Goal: Information Seeking & Learning: Learn about a topic

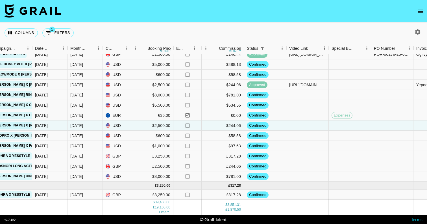
scroll to position [0, 283]
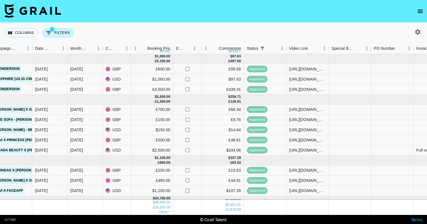
click at [47, 30] on icon "Show filters" at bounding box center [48, 32] width 7 height 7
select select "status"
select select "isNotAnyOf"
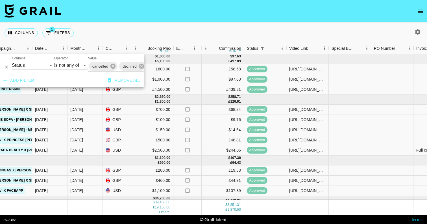
click at [121, 61] on div "cancelled declined" at bounding box center [130, 66] width 85 height 11
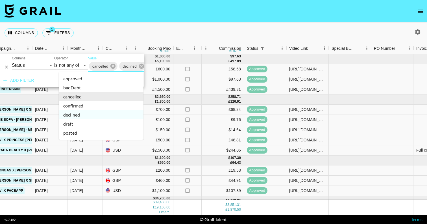
scroll to position [0, 29]
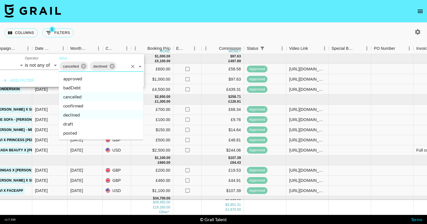
click at [99, 106] on li "confirmed" at bounding box center [101, 105] width 85 height 9
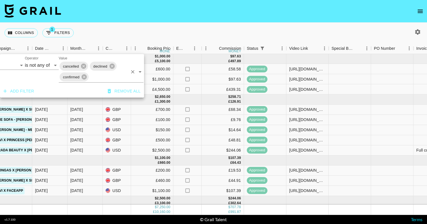
click at [102, 77] on input "Value" at bounding box center [108, 77] width 38 height 9
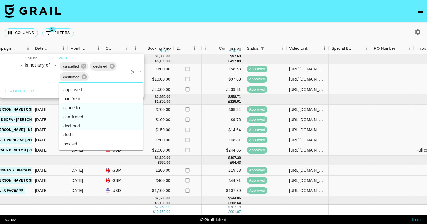
click at [88, 141] on li "posted" at bounding box center [101, 143] width 85 height 9
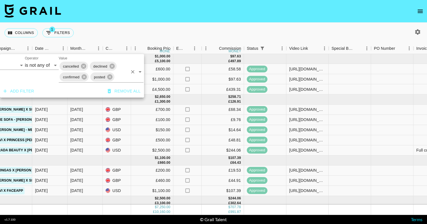
click at [128, 79] on div "cancelled declined confirmed posted" at bounding box center [101, 72] width 85 height 22
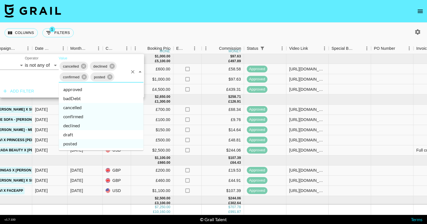
click at [87, 135] on li "draft" at bounding box center [101, 134] width 85 height 9
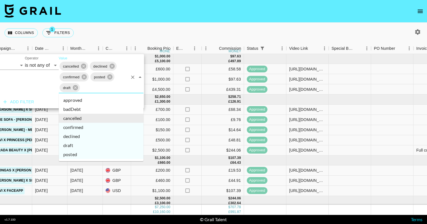
click at [108, 87] on input "Value" at bounding box center [104, 87] width 47 height 9
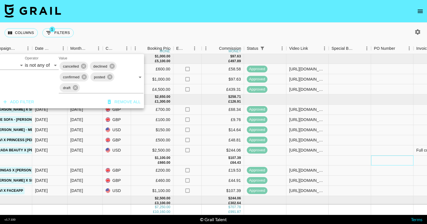
click at [374, 157] on div at bounding box center [392, 160] width 42 height 10
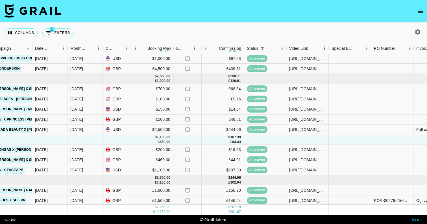
scroll to position [31, 283]
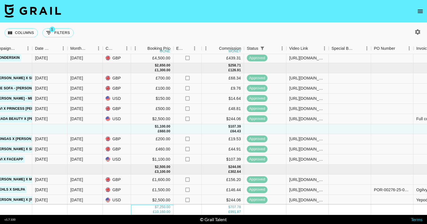
click at [160, 207] on div "7,250.00" at bounding box center [164, 207] width 14 height 5
click at [153, 208] on div "$ 7,250.00" at bounding box center [162, 207] width 18 height 5
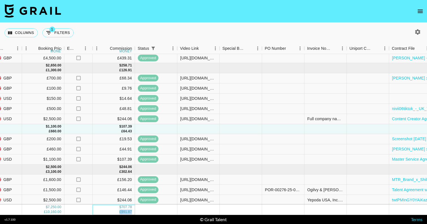
scroll to position [31, 388]
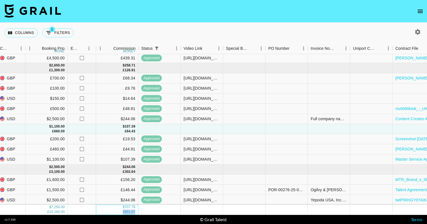
drag, startPoint x: 218, startPoint y: 213, endPoint x: 264, endPoint y: 213, distance: 45.7
click at [264, 213] on div "$ 7,250.00 £ 10,160.00 $ 707.78 £ 991.87" at bounding box center [98, 210] width 972 height 10
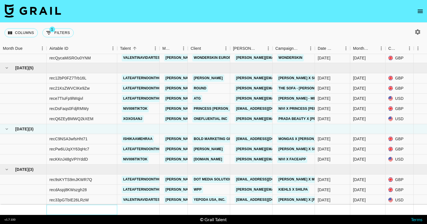
click at [56, 212] on div at bounding box center [82, 210] width 71 height 10
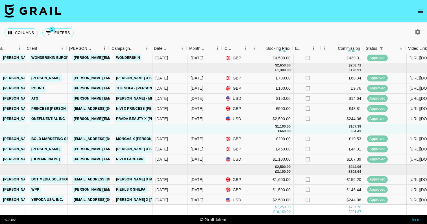
scroll to position [31, 160]
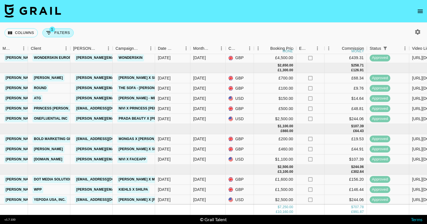
click at [59, 34] on button "1 Filters" at bounding box center [57, 32] width 31 height 9
select select "status"
select select "isNotAnyOf"
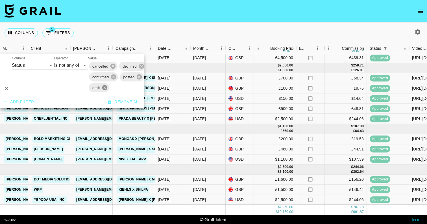
click at [105, 87] on icon at bounding box center [104, 87] width 5 height 5
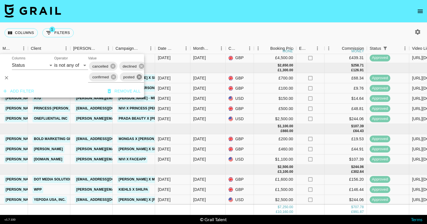
click at [139, 77] on icon at bounding box center [139, 77] width 6 height 6
click at [115, 78] on icon at bounding box center [113, 76] width 5 height 5
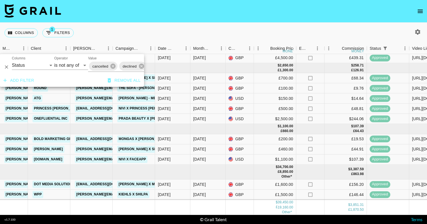
click at [159, 31] on div "Columns 1 Filters + Booking" at bounding box center [213, 33] width 427 height 20
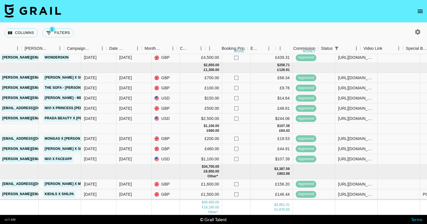
scroll to position [32, 268]
